Goal: Task Accomplishment & Management: Manage account settings

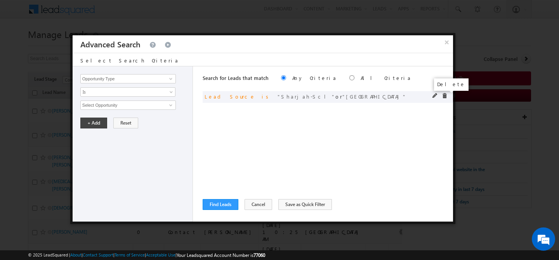
click at [446, 98] on span at bounding box center [444, 95] width 5 height 5
click at [109, 107] on input "Select Opportunity" at bounding box center [128, 105] width 96 height 9
type input "j"
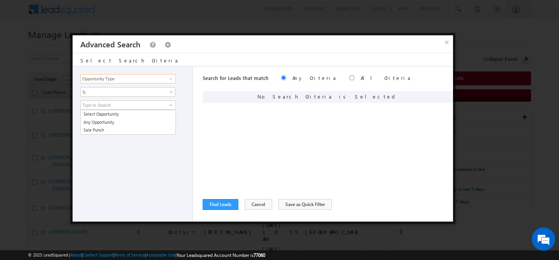
click at [122, 78] on input "Opportunity Type" at bounding box center [128, 78] width 96 height 9
click at [171, 81] on span at bounding box center [171, 79] width 6 height 6
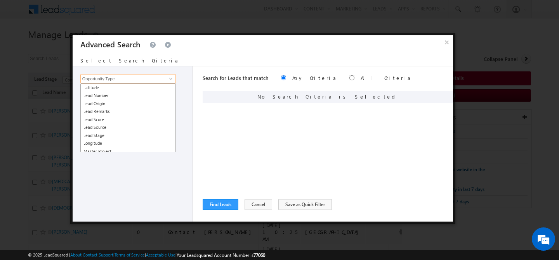
scroll to position [369, 0]
click at [117, 124] on link "Lead Source" at bounding box center [128, 124] width 96 height 9
type input "Lead Source"
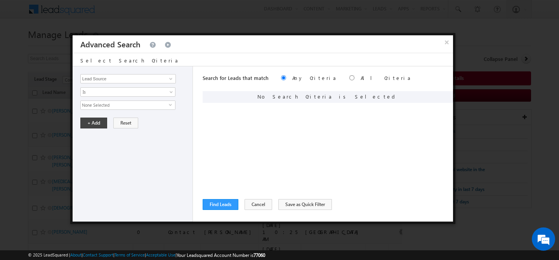
click at [113, 104] on span "None Selected" at bounding box center [125, 105] width 88 height 9
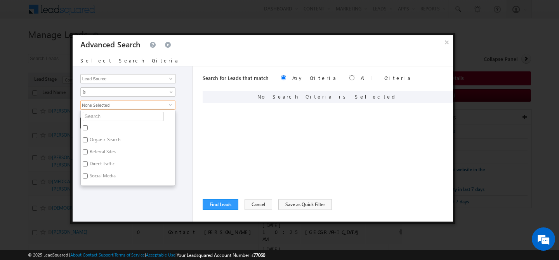
click at [106, 113] on input "text" at bounding box center [123, 116] width 81 height 9
type input "jvc"
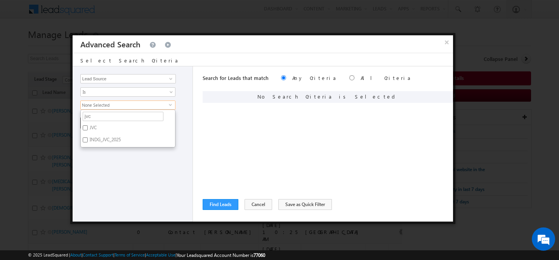
click at [105, 130] on label "JVC" at bounding box center [93, 129] width 24 height 12
click at [88, 130] on input "JVC" at bounding box center [85, 127] width 5 height 5
checkbox input "true"
click at [104, 138] on label "INDG_JVC_2025" at bounding box center [105, 141] width 48 height 12
click at [88, 138] on input "INDG_JVC_2025" at bounding box center [85, 140] width 5 height 5
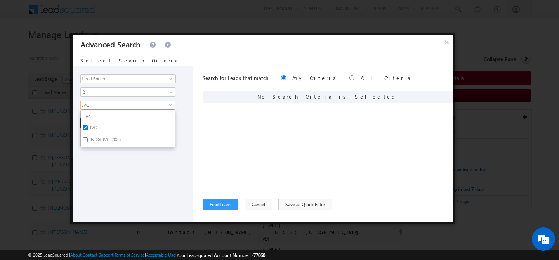
checkbox input "true"
click at [110, 118] on input "jvc" at bounding box center [123, 116] width 81 height 9
type input "jvt"
click at [103, 129] on label "JVT" at bounding box center [92, 129] width 23 height 12
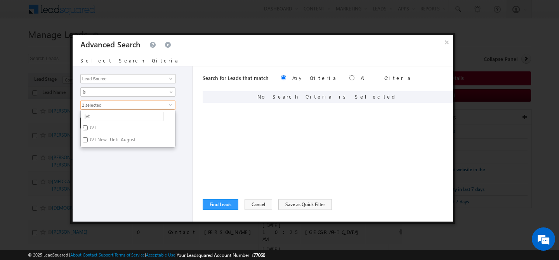
click at [88, 129] on input "JVT" at bounding box center [85, 127] width 5 height 5
checkbox input "true"
click at [104, 139] on label "JVT New- Until August" at bounding box center [112, 141] width 63 height 12
click at [88, 139] on input "JVT New- Until August" at bounding box center [85, 140] width 5 height 5
checkbox input "true"
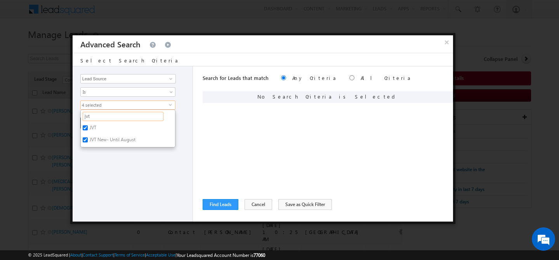
click at [119, 120] on input "jvt" at bounding box center [123, 116] width 81 height 9
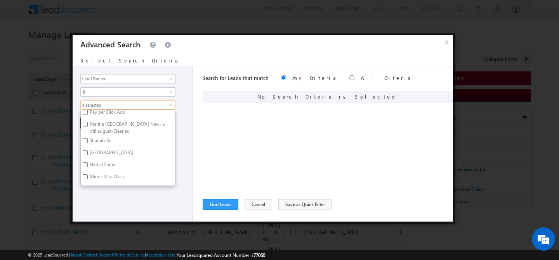
scroll to position [111, 0]
click at [119, 127] on label "Marina [GEOGRAPHIC_DATA] New- until august-Cleaned" at bounding box center [128, 128] width 94 height 16
click at [88, 127] on input "Marina [GEOGRAPHIC_DATA] New- until august-Cleaned" at bounding box center [85, 125] width 5 height 5
checkbox input "true"
click at [108, 153] on label "[GEOGRAPHIC_DATA]" at bounding box center [111, 155] width 61 height 12
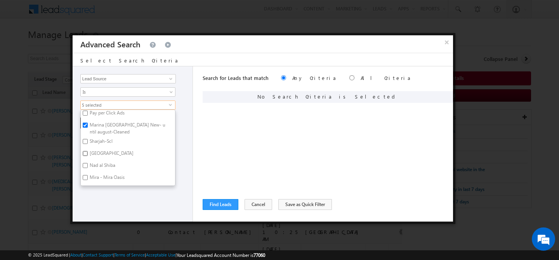
click at [88, 153] on input "[GEOGRAPHIC_DATA]" at bounding box center [85, 153] width 5 height 5
checkbox input "true"
click at [113, 169] on label "Nad al Shiba" at bounding box center [102, 167] width 42 height 12
click at [88, 168] on input "Nad al Shiba" at bounding box center [85, 165] width 5 height 5
checkbox input "true"
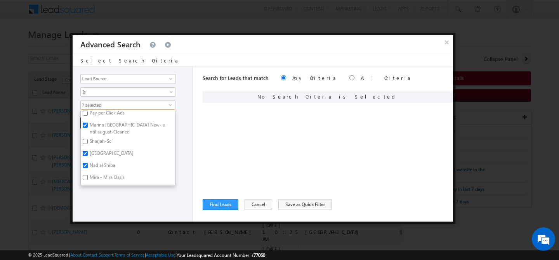
click at [112, 178] on label "Mira - Mira Oasis" at bounding box center [107, 179] width 52 height 12
click at [88, 178] on input "Mira - Mira Oasis" at bounding box center [85, 177] width 5 height 5
checkbox input "true"
click at [110, 118] on label "[PERSON_NAME] , [GEOGRAPHIC_DATA]" at bounding box center [128, 118] width 94 height 16
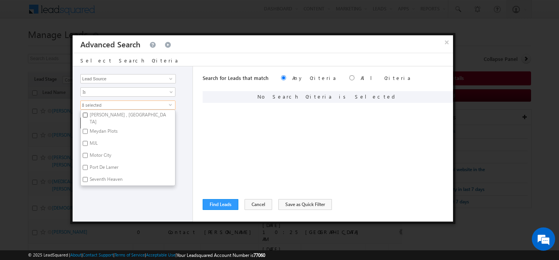
click at [88, 118] on input "[PERSON_NAME] , [GEOGRAPHIC_DATA]" at bounding box center [85, 115] width 5 height 5
checkbox input "true"
click at [96, 151] on label "Motor City" at bounding box center [100, 157] width 38 height 12
click at [88, 153] on input "Motor City" at bounding box center [85, 155] width 5 height 5
checkbox input "true"
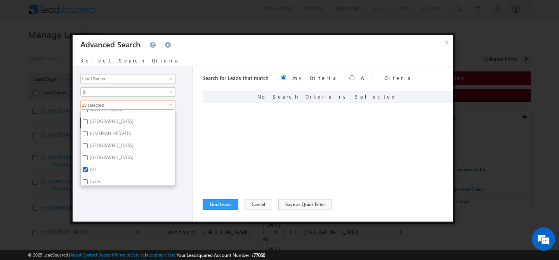
scroll to position [266, 0]
click at [103, 145] on label "[GEOGRAPHIC_DATA]" at bounding box center [111, 149] width 61 height 12
click at [88, 145] on input "[GEOGRAPHIC_DATA]" at bounding box center [85, 147] width 5 height 5
checkbox input "true"
click at [140, 199] on div "Opportunity Type Lead Activity Task Sales Group Prospect Id Address 1 Address 2…" at bounding box center [133, 143] width 120 height 155
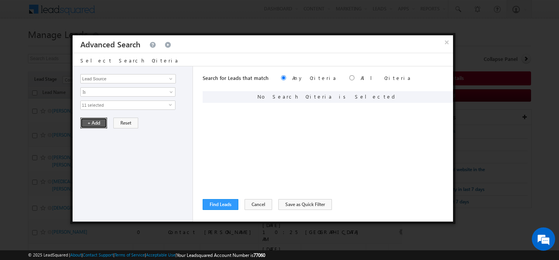
click at [97, 122] on button "+ Add" at bounding box center [93, 123] width 27 height 11
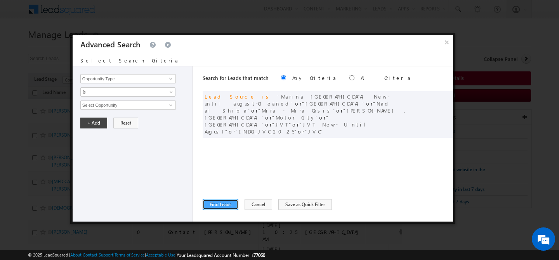
click at [221, 203] on button "Find Leads" at bounding box center [221, 204] width 36 height 11
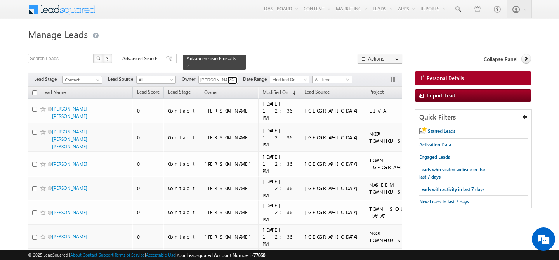
click at [235, 77] on span at bounding box center [233, 80] width 6 height 6
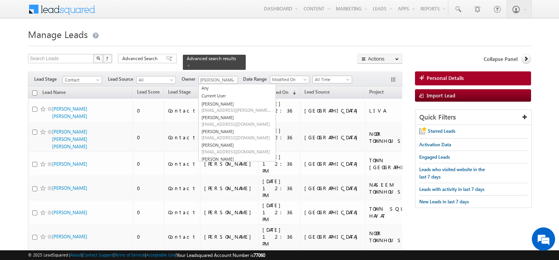
click at [273, 40] on h1 "Manage Leads" at bounding box center [280, 33] width 504 height 15
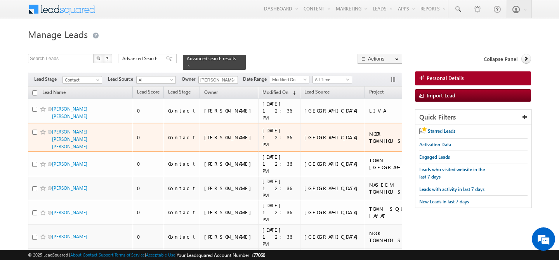
scroll to position [399, 0]
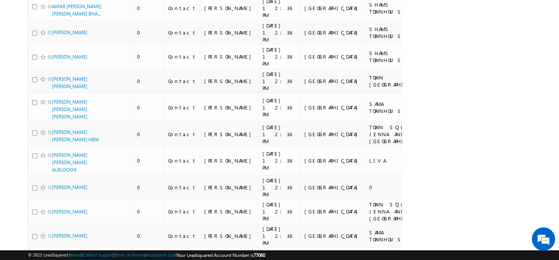
click at [54, 246] on li "100" at bounding box center [54, 247] width 19 height 8
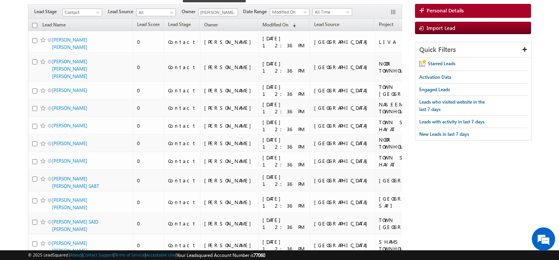
scroll to position [0, 0]
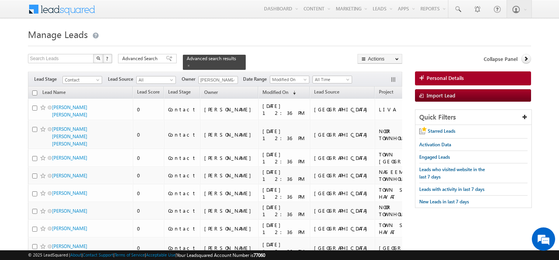
click at [36, 91] on input "checkbox" at bounding box center [34, 93] width 5 height 5
checkbox input "true"
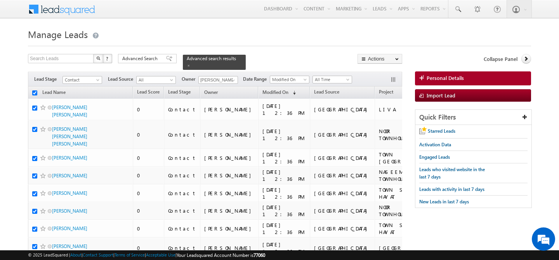
checkbox input "true"
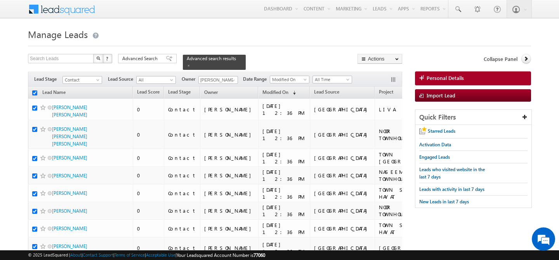
checkbox input "true"
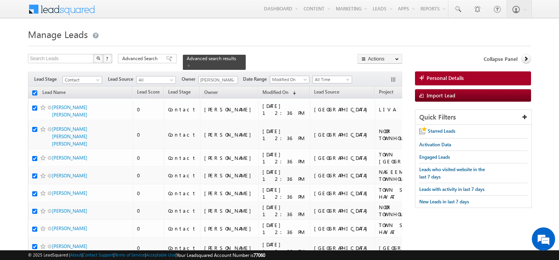
checkbox input "true"
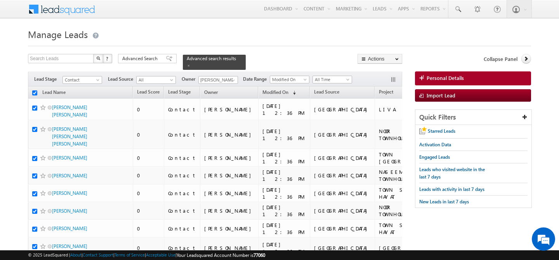
checkbox input "true"
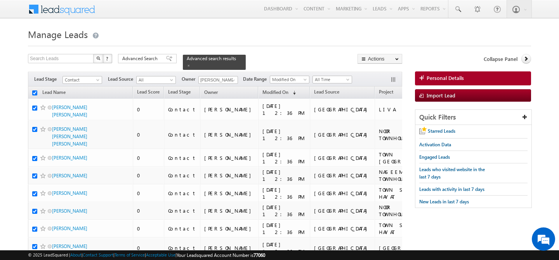
checkbox input "true"
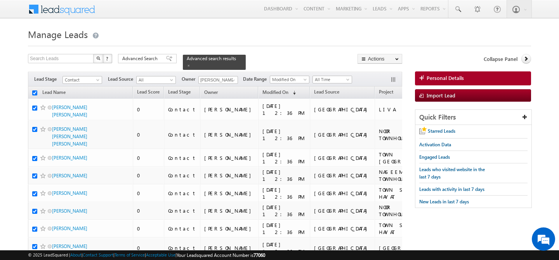
checkbox input "true"
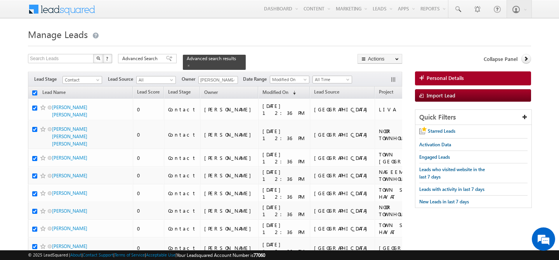
checkbox input "true"
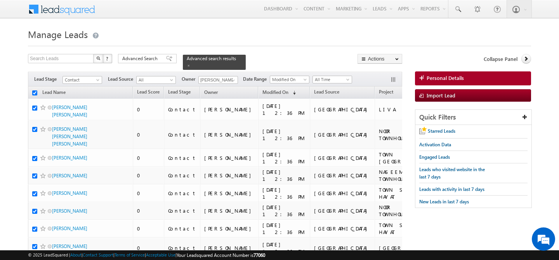
checkbox input "true"
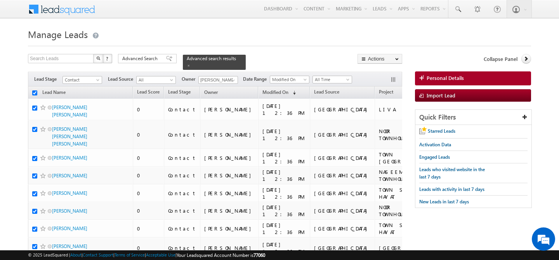
checkbox input "true"
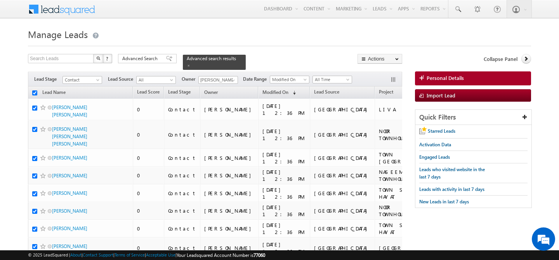
checkbox input "true"
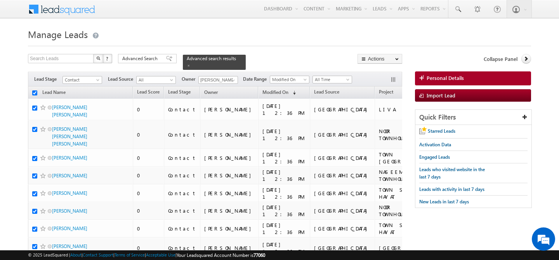
checkbox input "true"
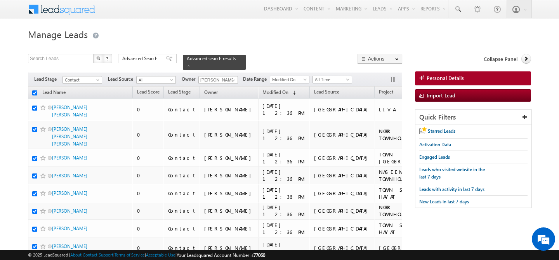
checkbox input "true"
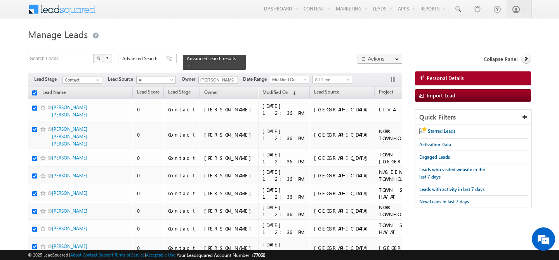
checkbox input "true"
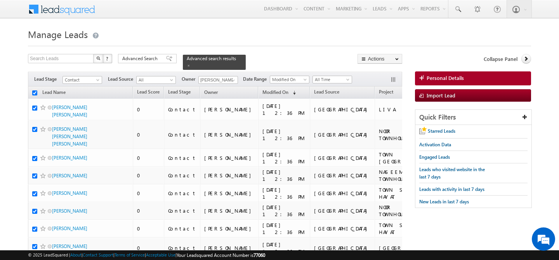
checkbox input "true"
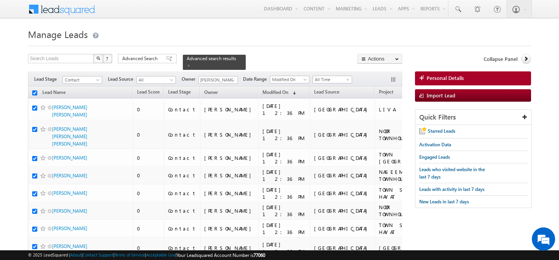
checkbox input "true"
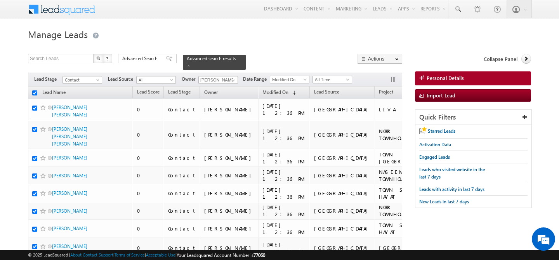
checkbox input "true"
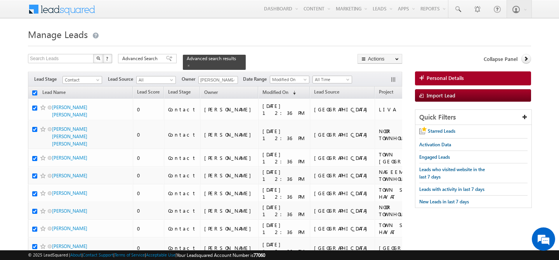
checkbox input "true"
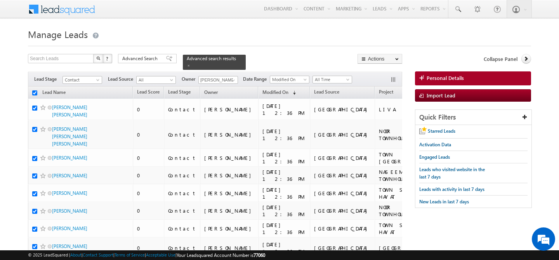
checkbox input "true"
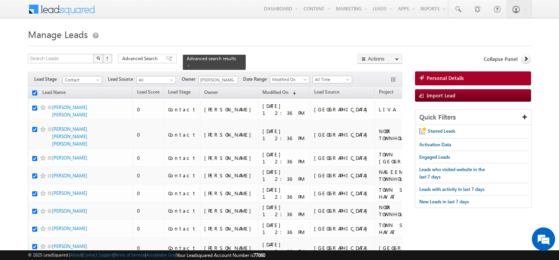
checkbox input "true"
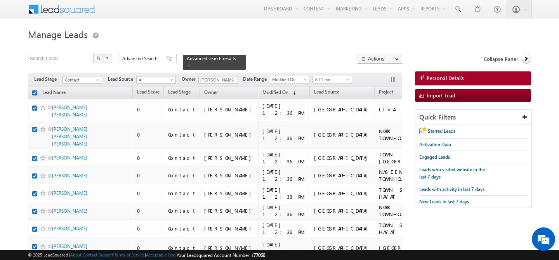
checkbox input "true"
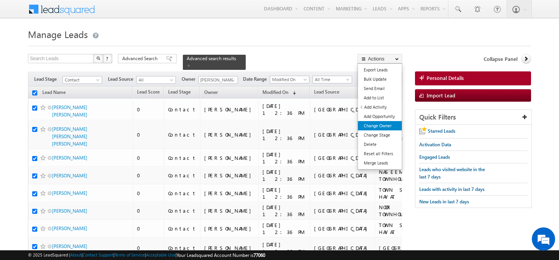
click at [383, 124] on link "Change Owner" at bounding box center [380, 125] width 44 height 9
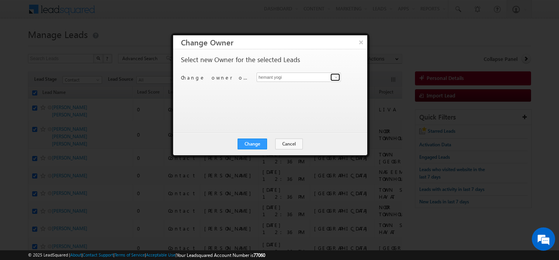
click at [337, 77] on span at bounding box center [336, 77] width 6 height 6
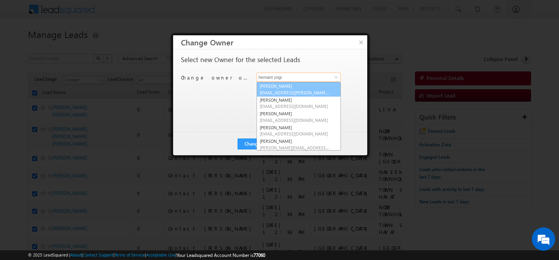
click at [302, 92] on span "[EMAIL_ADDRESS][PERSON_NAME][DOMAIN_NAME]" at bounding box center [295, 93] width 70 height 6
type input "[PERSON_NAME]"
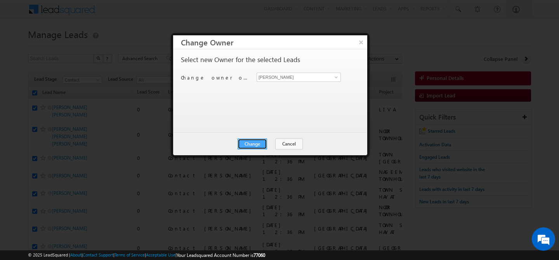
click at [256, 143] on button "Change" at bounding box center [253, 144] width 30 height 11
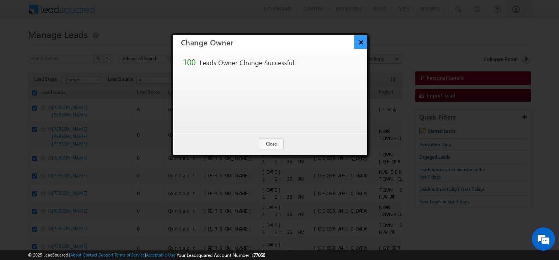
click at [361, 44] on button "×" at bounding box center [361, 42] width 13 height 14
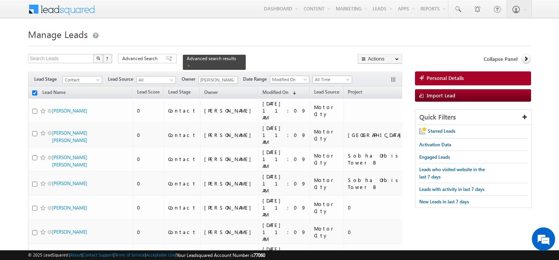
checkbox input "false"
